Goal: Browse casually

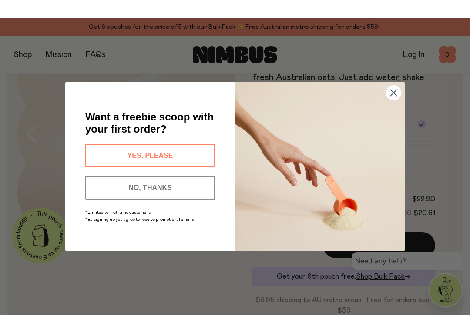
scroll to position [30, 0]
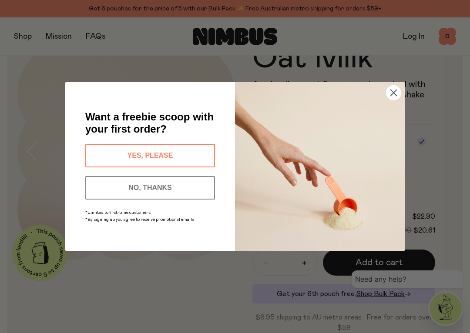
click at [398, 87] on icon "Close dialog" at bounding box center [393, 92] width 15 height 15
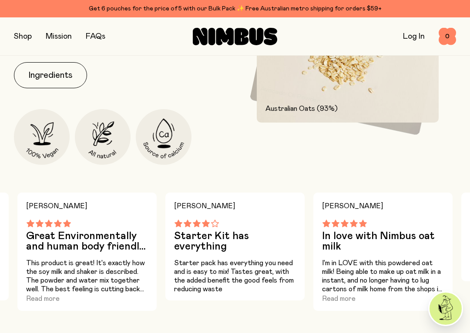
scroll to position [433, 0]
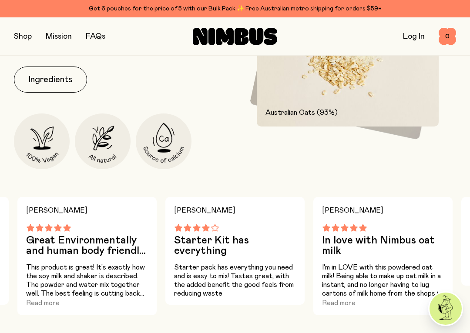
click at [19, 37] on button "button" at bounding box center [23, 36] width 18 height 12
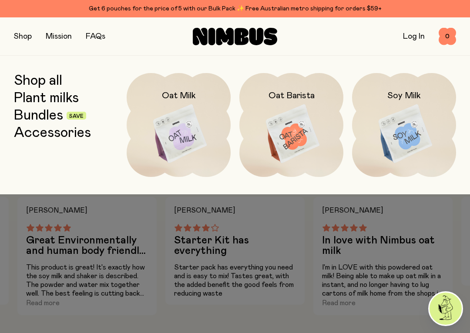
click at [296, 156] on img at bounding box center [291, 134] width 104 height 122
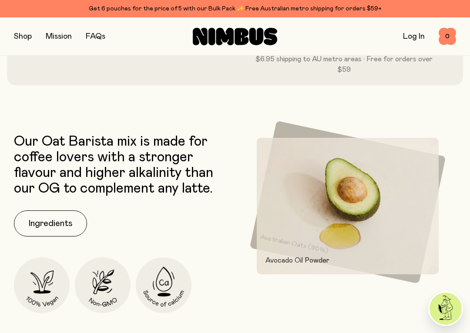
scroll to position [288, 0]
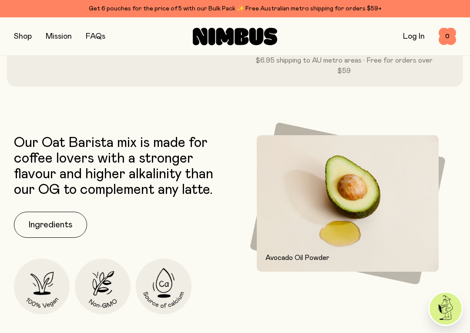
click at [18, 32] on button "button" at bounding box center [23, 36] width 18 height 12
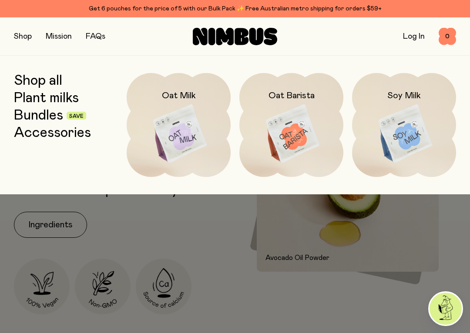
click at [28, 112] on link "Bundles" at bounding box center [38, 116] width 49 height 16
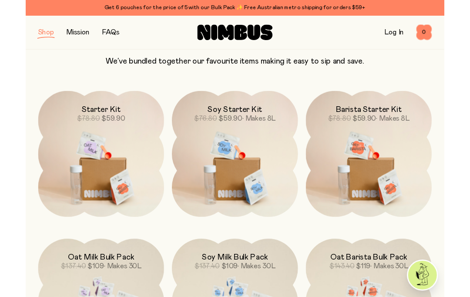
scroll to position [118, 0]
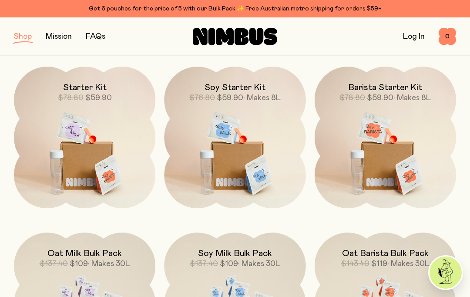
click at [77, 160] on img at bounding box center [84, 150] width 141 height 166
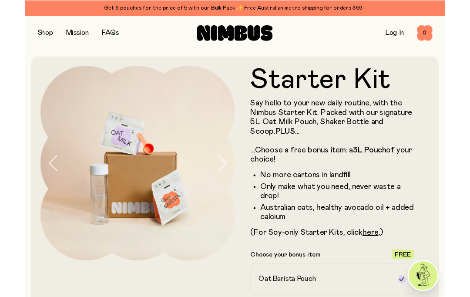
scroll to position [36, 0]
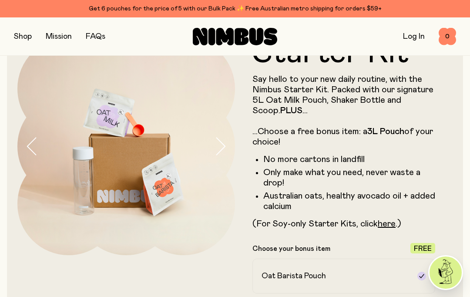
click at [19, 41] on button "button" at bounding box center [23, 36] width 18 height 12
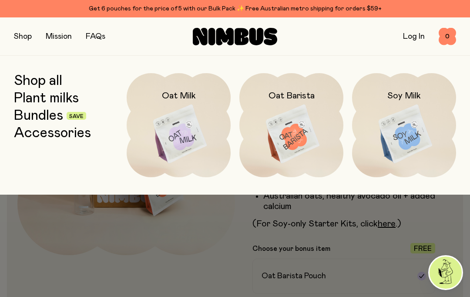
click at [43, 131] on link "Accessories" at bounding box center [52, 133] width 77 height 16
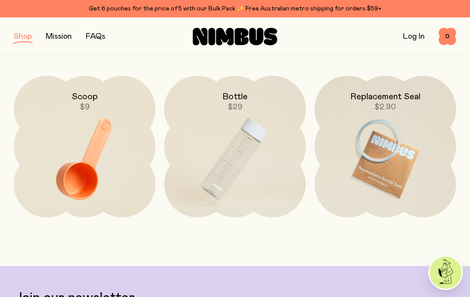
scroll to position [108, 0]
click at [267, 180] on img at bounding box center [234, 159] width 141 height 166
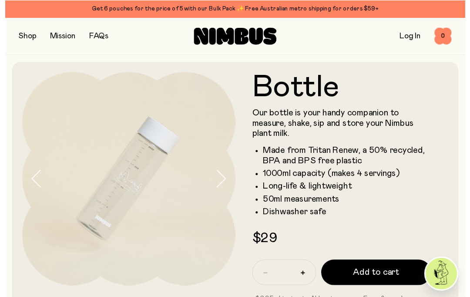
scroll to position [7, 0]
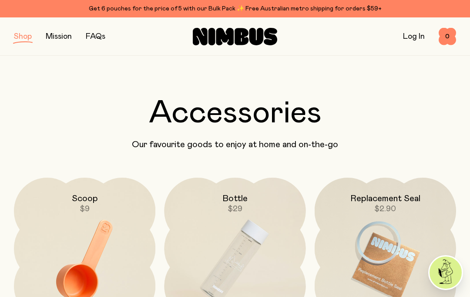
scroll to position [109, 0]
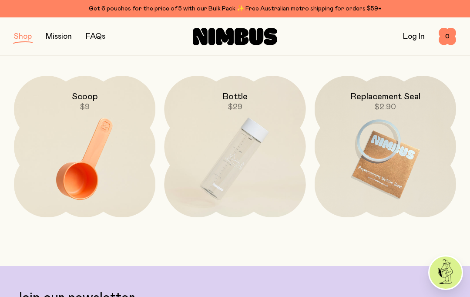
click at [26, 42] on button "button" at bounding box center [23, 36] width 18 height 12
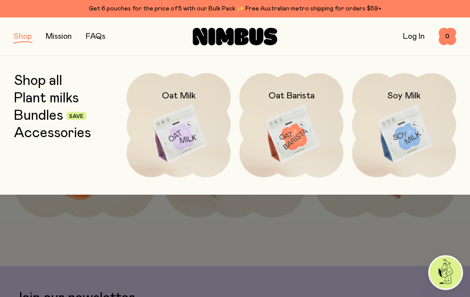
click at [33, 100] on link "Plant milks" at bounding box center [46, 98] width 65 height 16
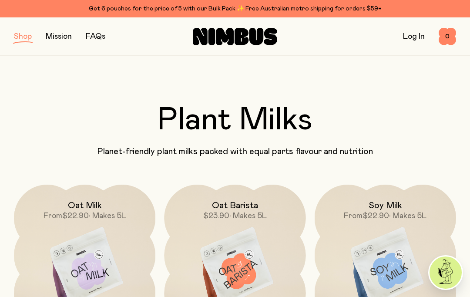
click at [20, 41] on button "button" at bounding box center [23, 36] width 18 height 12
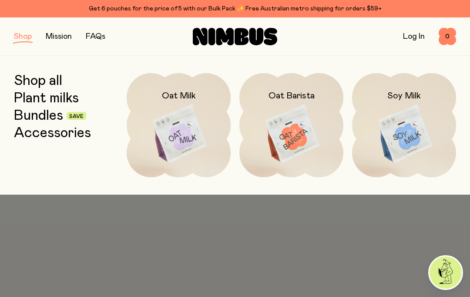
scroll to position [109, 0]
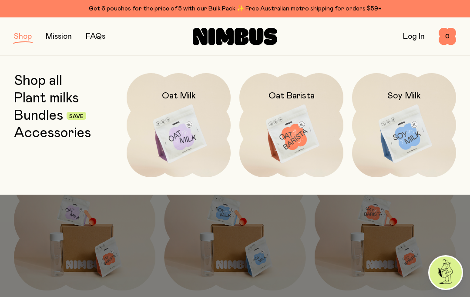
scroll to position [118, 0]
